Goal: Transaction & Acquisition: Download file/media

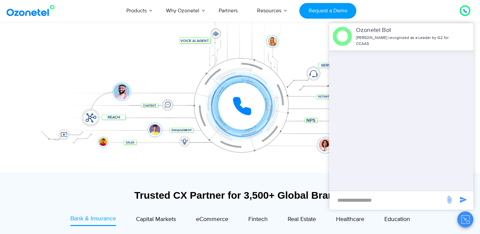
scroll to position [435, 0]
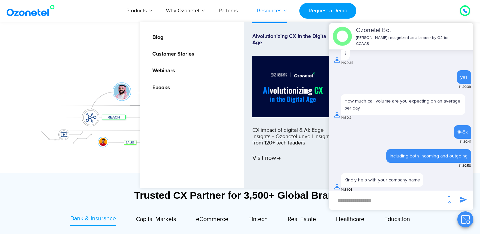
click at [273, 13] on link "Resources" at bounding box center [269, 11] width 44 height 22
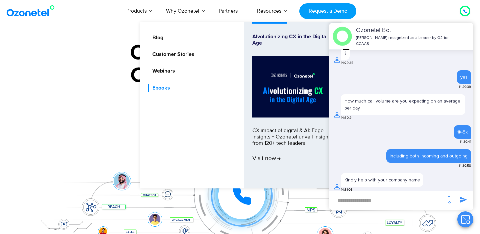
click at [163, 89] on link "Ebooks" at bounding box center [159, 88] width 23 height 8
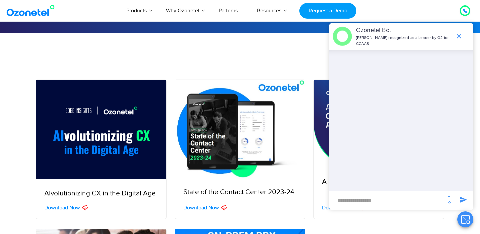
scroll to position [140, 0]
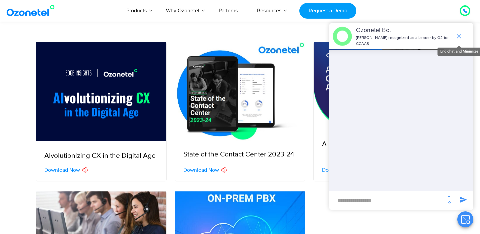
click at [461, 36] on icon "end chat or minimize" at bounding box center [459, 36] width 8 height 8
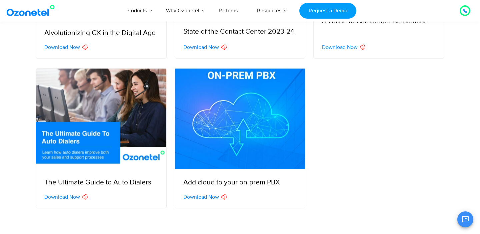
scroll to position [280, 0]
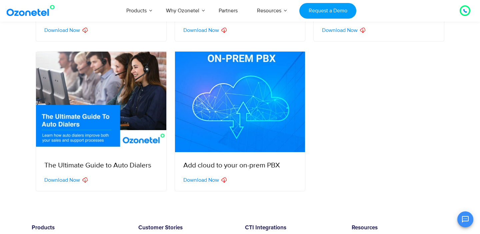
click at [242, 130] on img at bounding box center [240, 102] width 130 height 101
click at [204, 181] on span "Download Now" at bounding box center [201, 180] width 36 height 5
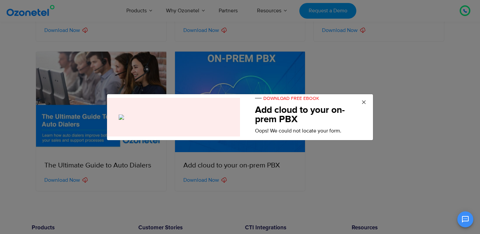
click at [365, 103] on span "×" at bounding box center [363, 103] width 5 height 10
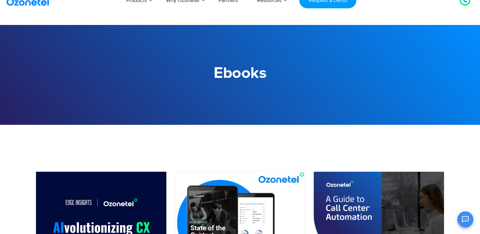
scroll to position [0, 0]
